Goal: Task Accomplishment & Management: Manage account settings

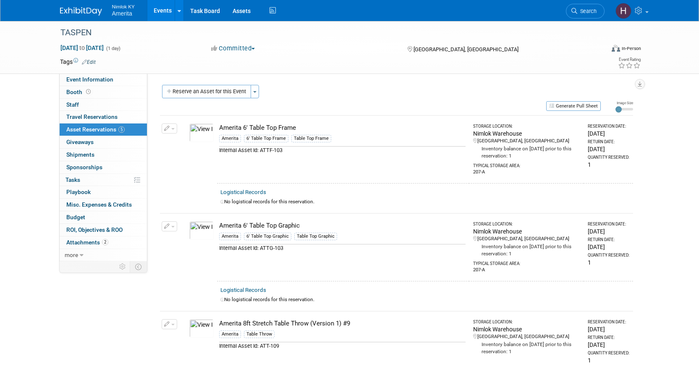
click at [152, 9] on link "Events" at bounding box center [162, 10] width 31 height 21
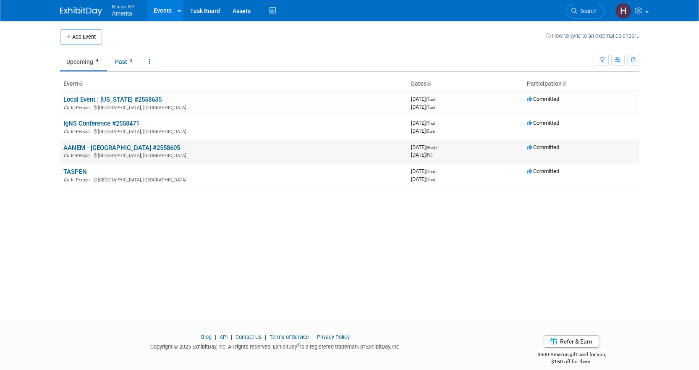
click at [92, 144] on link "AANEM - [GEOGRAPHIC_DATA] #2558605" at bounding box center [121, 148] width 117 height 8
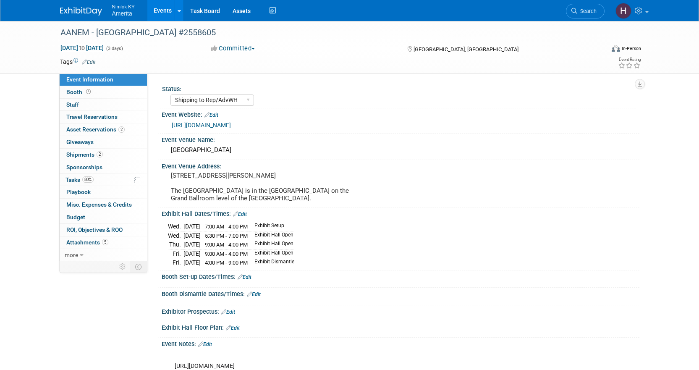
select select "Shipping to Rep/AdvWH"
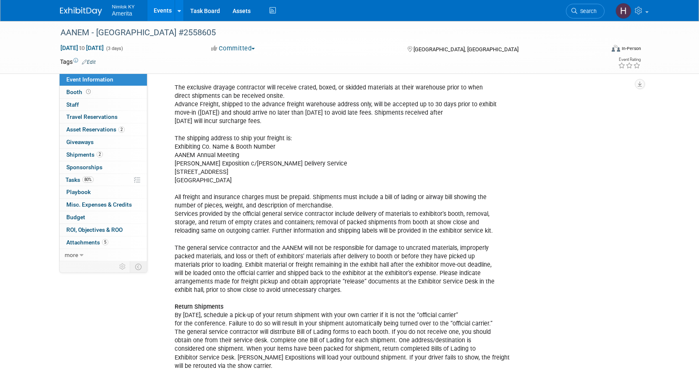
scroll to position [462, 0]
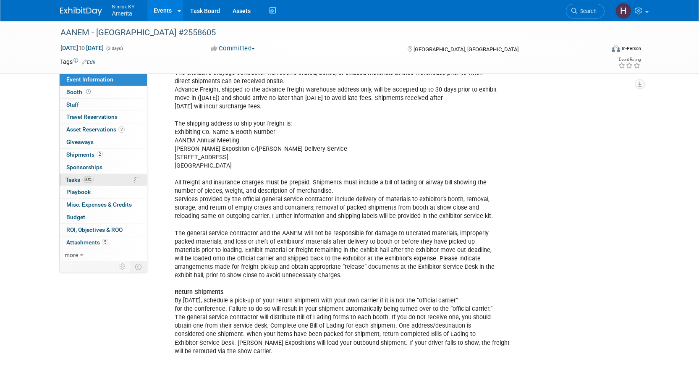
click at [79, 182] on span "Tasks 80%" at bounding box center [80, 179] width 28 height 7
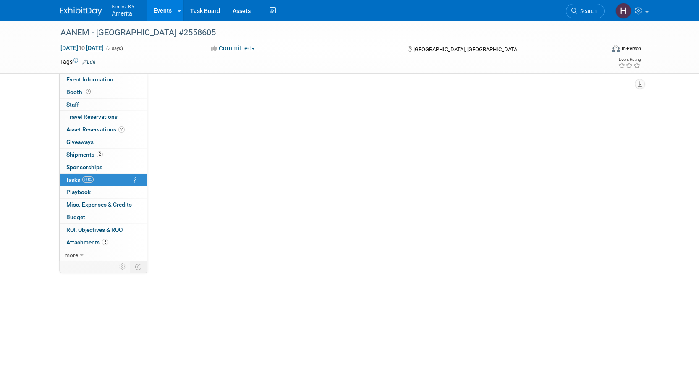
scroll to position [0, 0]
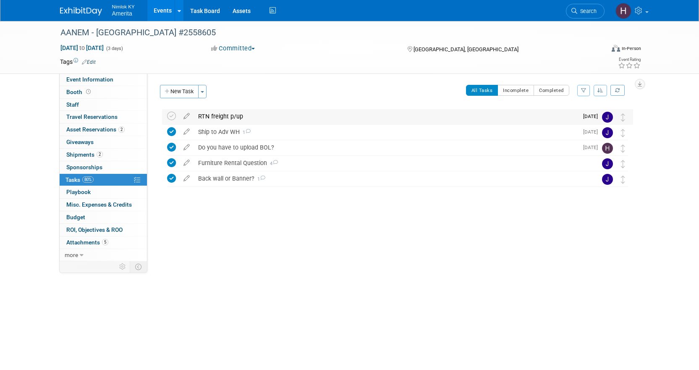
click at [249, 115] on div "RTN freight p/up" at bounding box center [386, 116] width 384 height 14
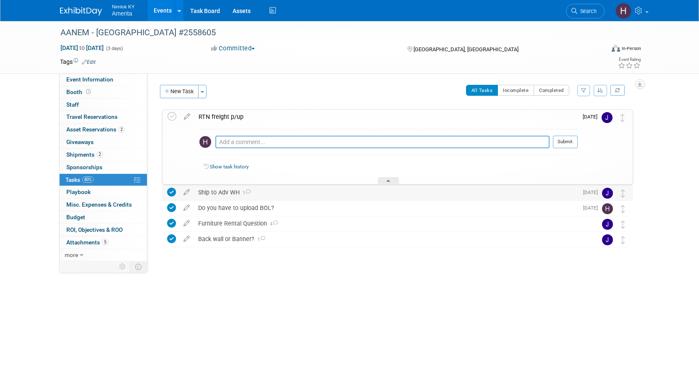
click at [295, 192] on div "Ship to Adv WH 1" at bounding box center [386, 192] width 384 height 14
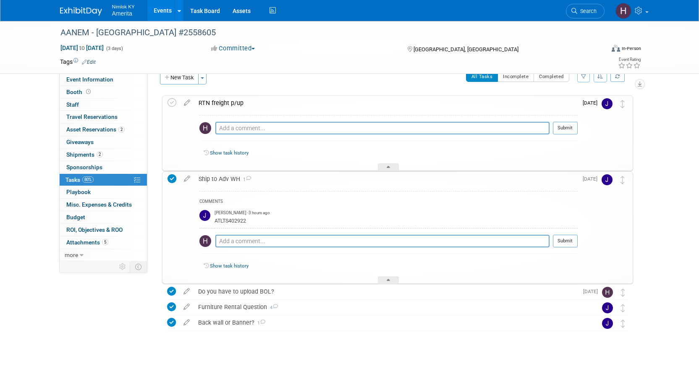
scroll to position [26, 0]
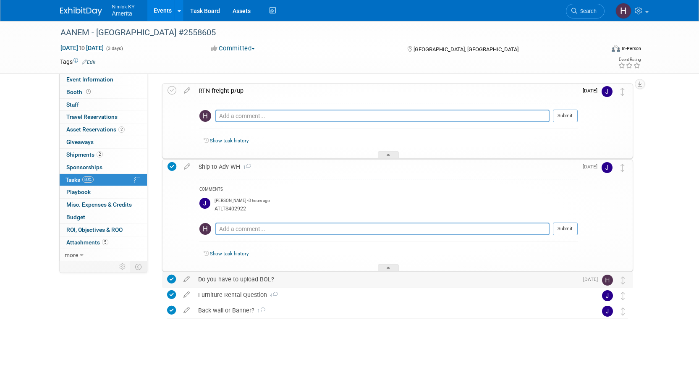
click at [239, 284] on div "Do you have to upload BOL?" at bounding box center [386, 279] width 384 height 14
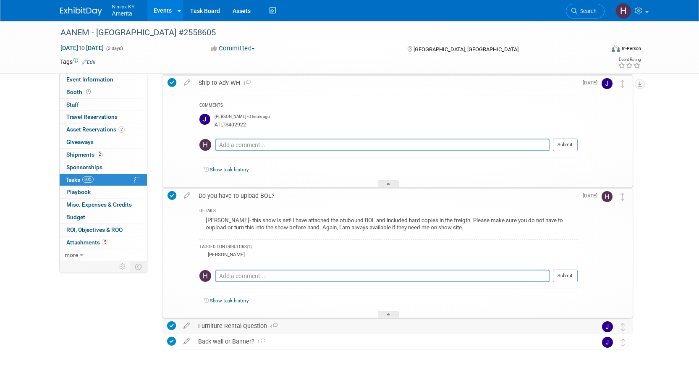
scroll to position [141, 0]
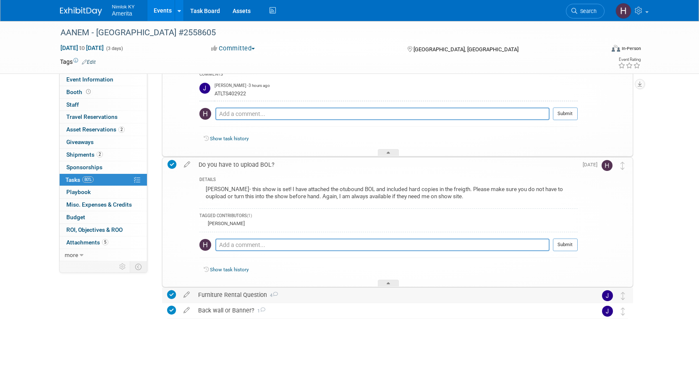
click at [239, 296] on div "Furniture Rental Question 4" at bounding box center [389, 295] width 391 height 14
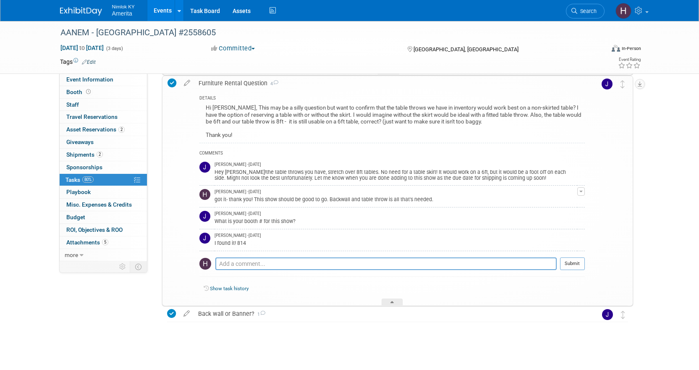
scroll to position [357, 0]
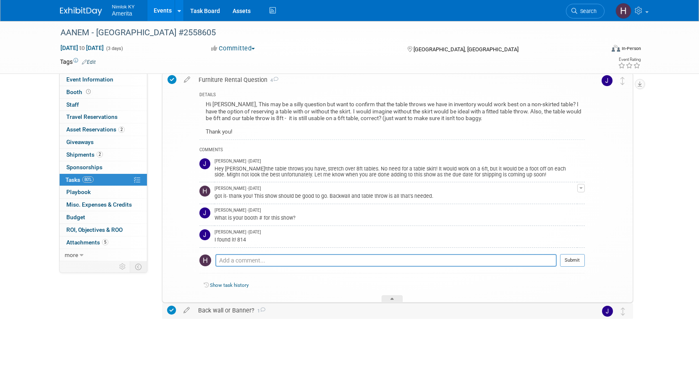
click at [226, 315] on div "Back wall or Banner? 1" at bounding box center [389, 310] width 391 height 14
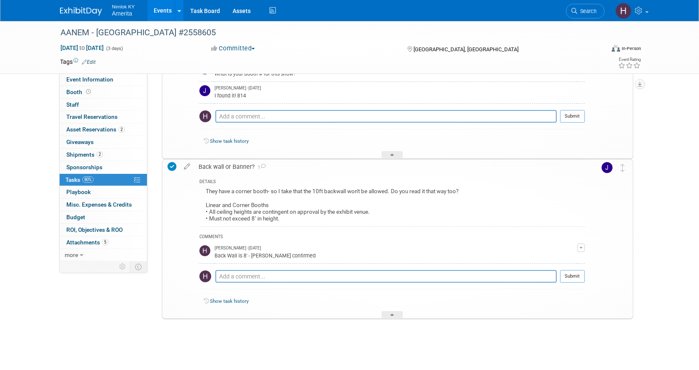
scroll to position [501, 0]
click at [100, 131] on span "Asset Reservations 2" at bounding box center [95, 129] width 58 height 7
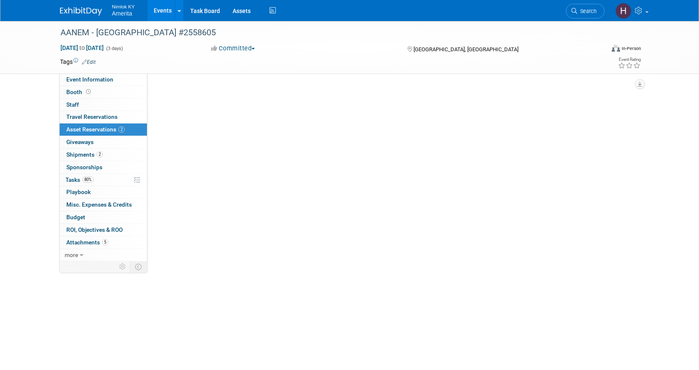
scroll to position [0, 0]
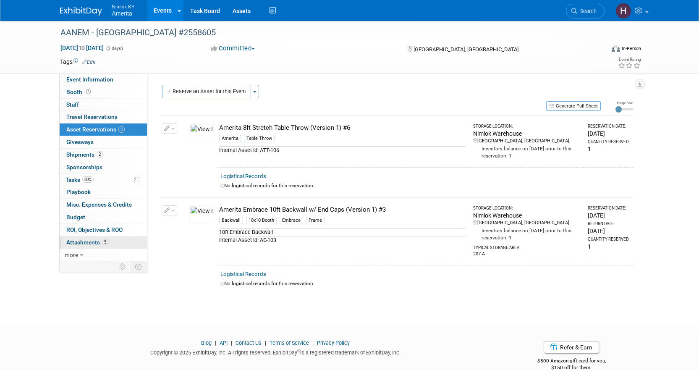
click at [82, 243] on span "Attachments 5" at bounding box center [87, 242] width 42 height 7
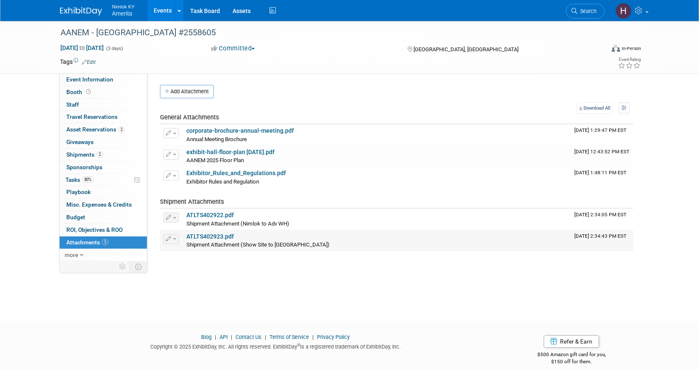
click at [221, 238] on link "ATLTS402923.pdf" at bounding box center [209, 236] width 47 height 7
